Goal: Information Seeking & Learning: Learn about a topic

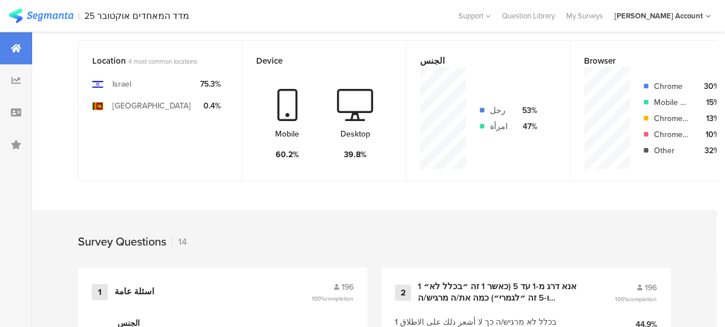
scroll to position [290, 0]
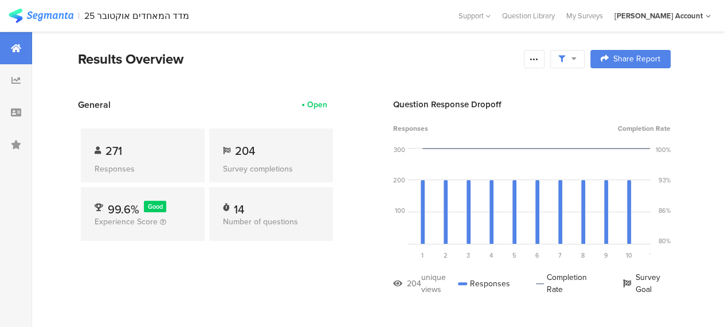
click at [295, 270] on div "General Open 271 Responses 204 Survey completions 99.6% Good Experience Score 1…" at bounding box center [207, 205] width 258 height 214
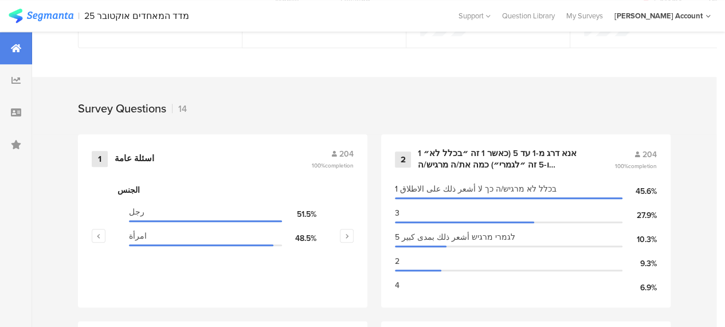
scroll to position [436, 0]
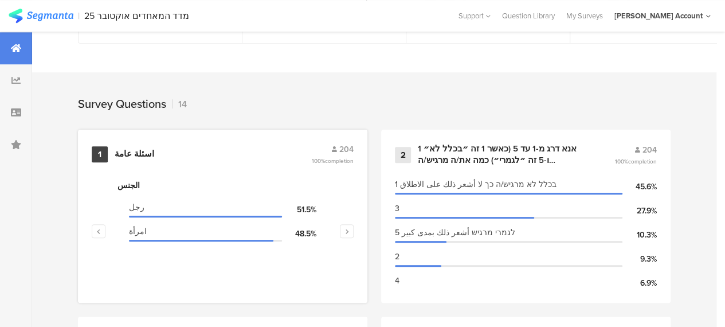
click at [136, 160] on div "اسئلة عامة" at bounding box center [135, 153] width 40 height 11
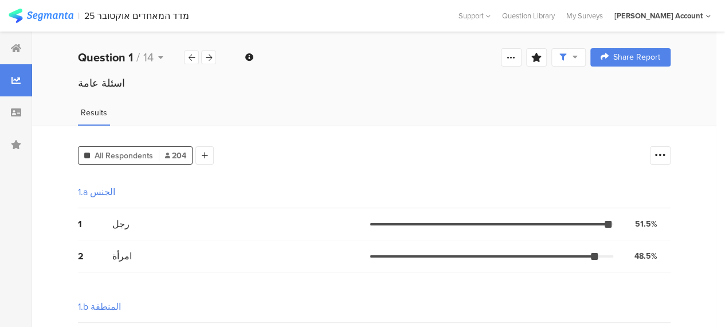
click at [604, 269] on div "2 امرأة 48.5% 99 votes" at bounding box center [374, 256] width 593 height 32
click at [578, 55] on icon at bounding box center [575, 57] width 5 height 8
click at [18, 48] on icon at bounding box center [16, 48] width 10 height 9
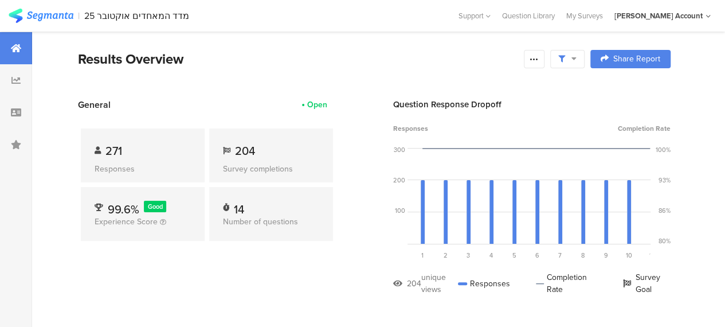
click at [215, 302] on div "General Open 271 Responses 204 Survey completions 99.6% Good Experience Score 1…" at bounding box center [207, 205] width 258 height 214
